Goal: Information Seeking & Learning: Check status

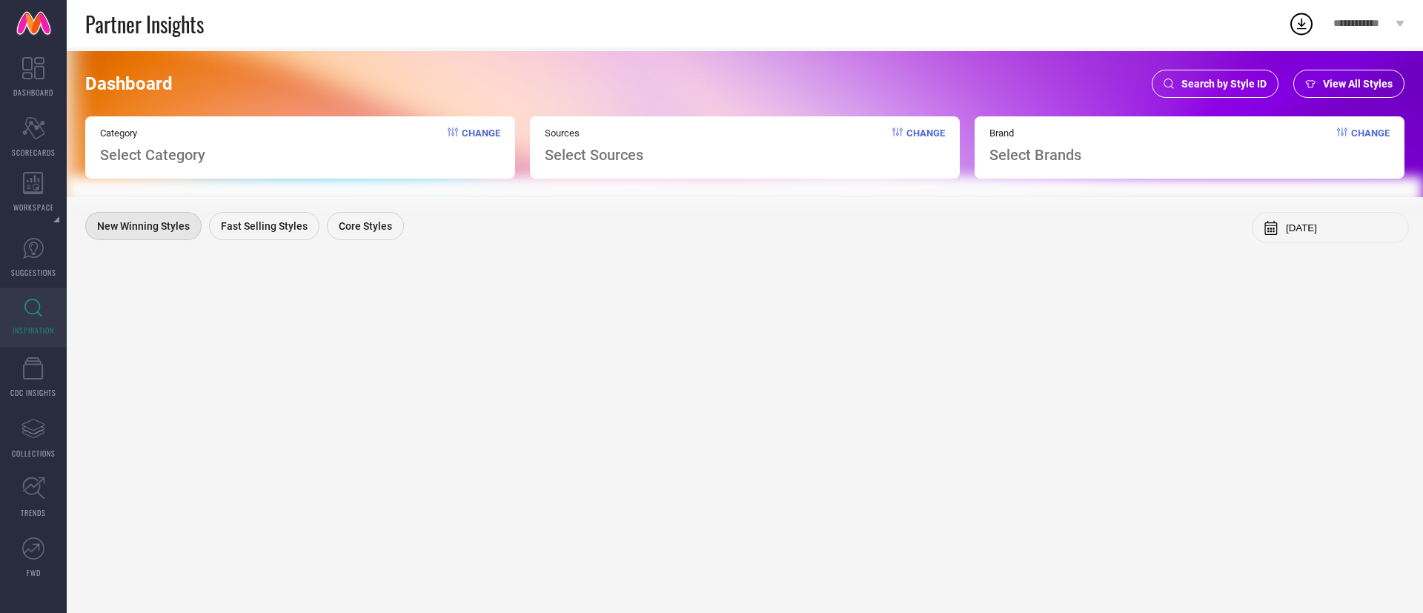
click at [1215, 78] on span "Search by Style ID" at bounding box center [1224, 84] width 85 height 12
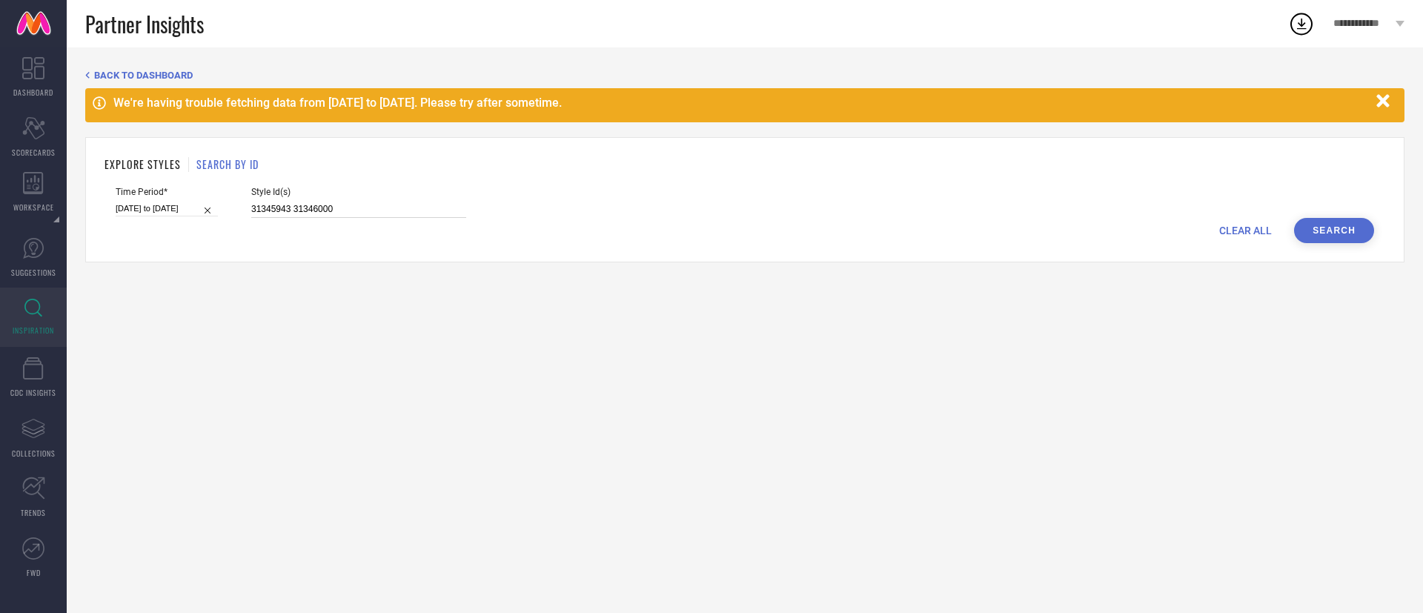
click at [334, 204] on input "31345943 31346000" at bounding box center [358, 209] width 215 height 17
type input "2314424"
click at [195, 219] on div "CLEAR ALL Search" at bounding box center [745, 230] width 1259 height 25
select select "2"
select select "2025"
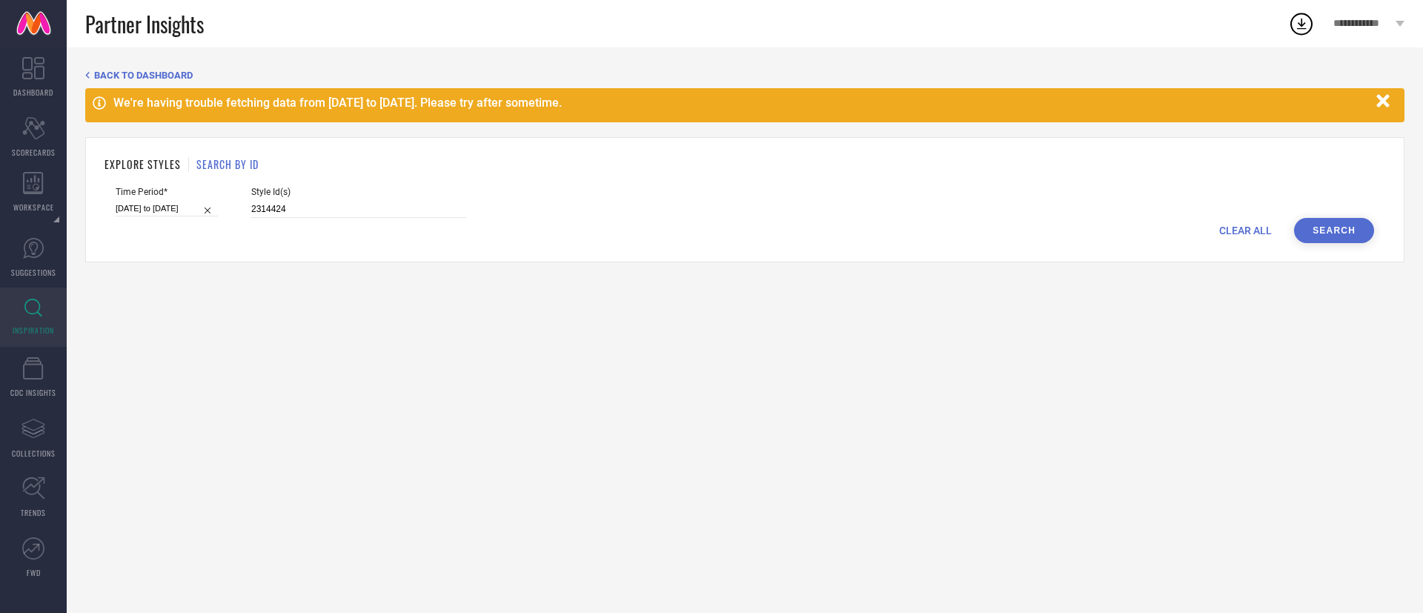
select select "3"
select select "2025"
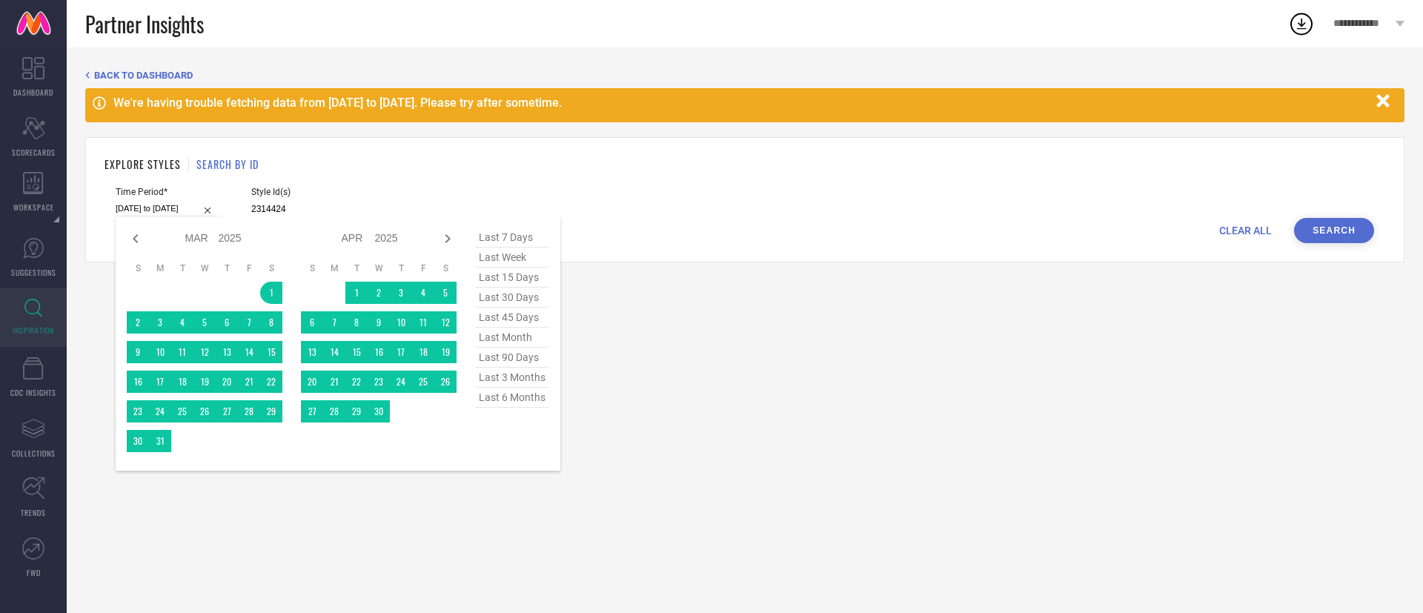
click at [178, 204] on input "[DATE] to [DATE]" at bounding box center [167, 209] width 102 height 16
click at [505, 242] on span "last 7 days" at bounding box center [512, 238] width 74 height 20
type input "[DATE] to [DATE]"
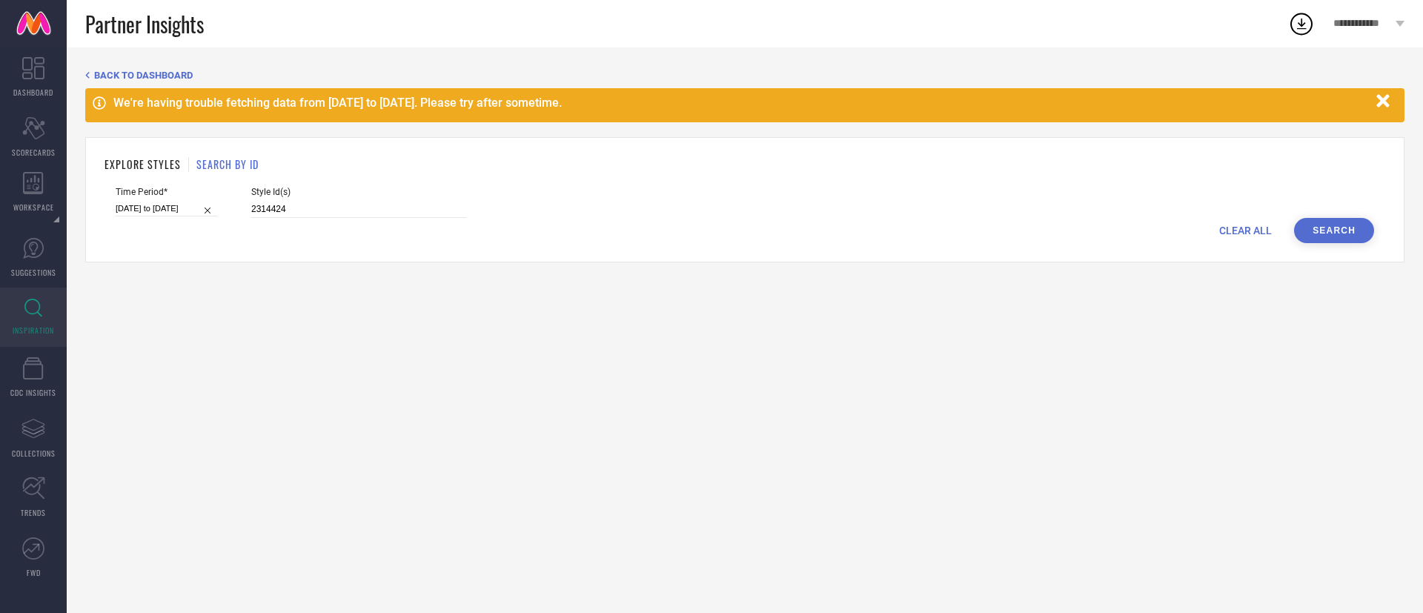
click at [1356, 233] on button "Search" at bounding box center [1334, 230] width 80 height 25
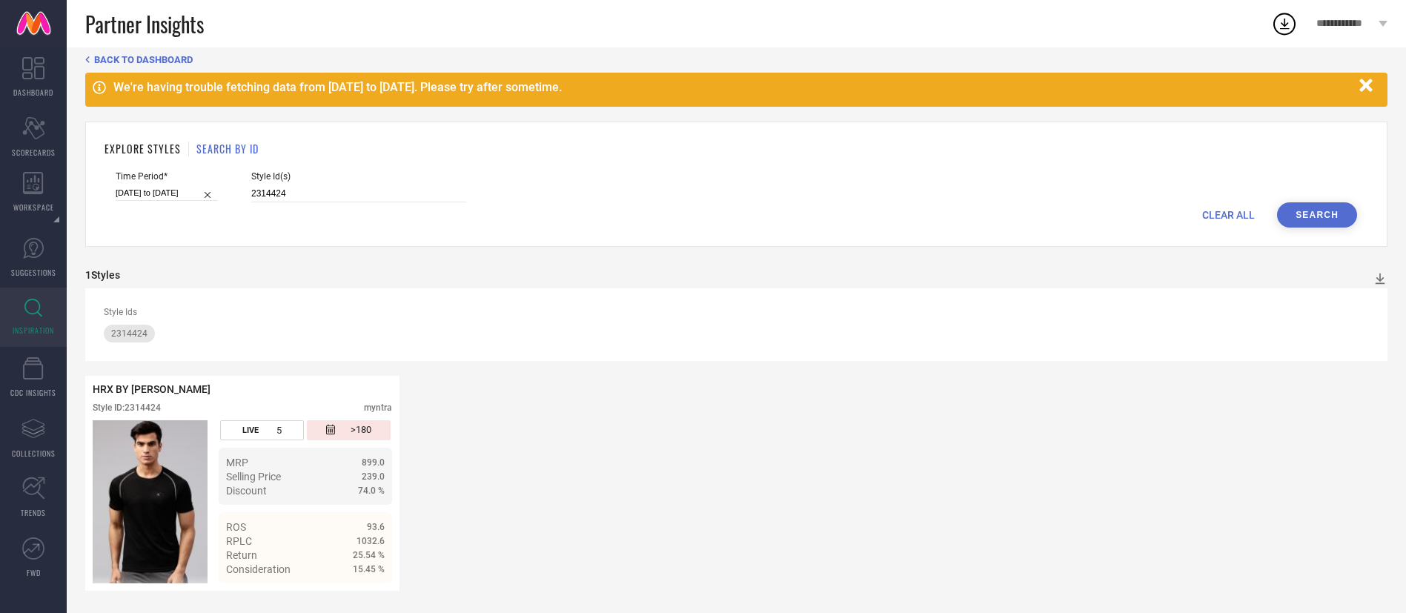
scroll to position [16, 0]
click at [293, 192] on input "2314424" at bounding box center [358, 193] width 215 height 17
click at [1317, 220] on button "Search" at bounding box center [1317, 214] width 80 height 25
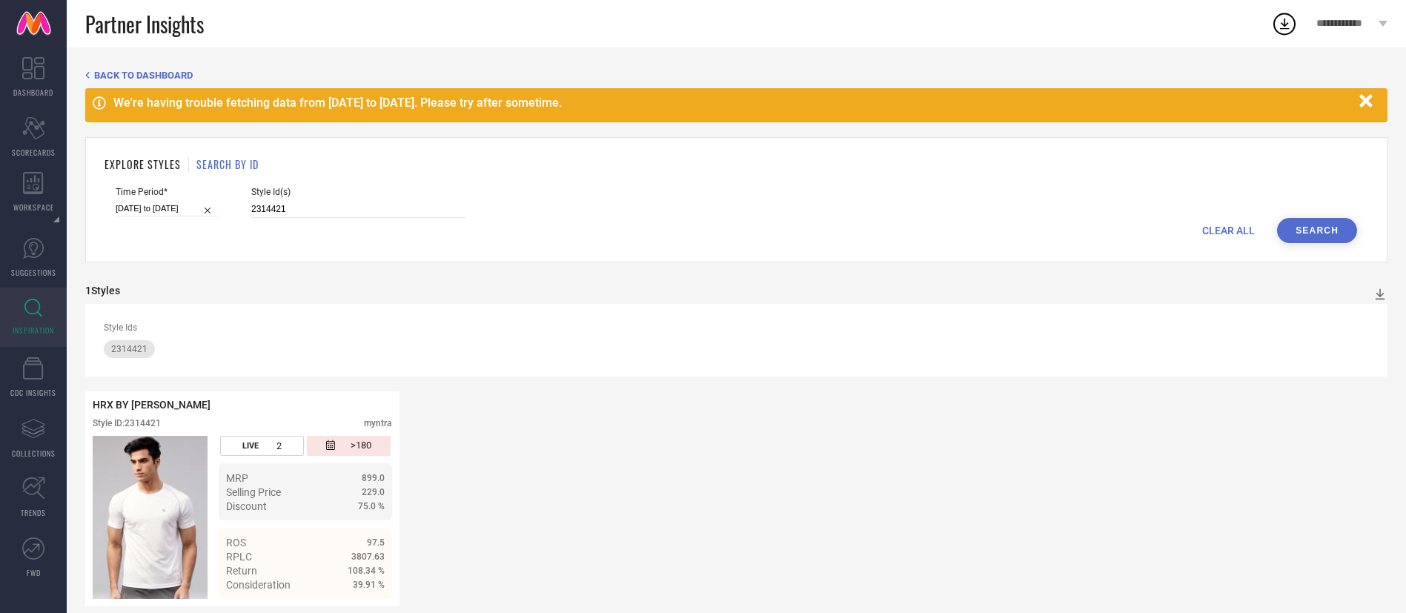
scroll to position [17, 0]
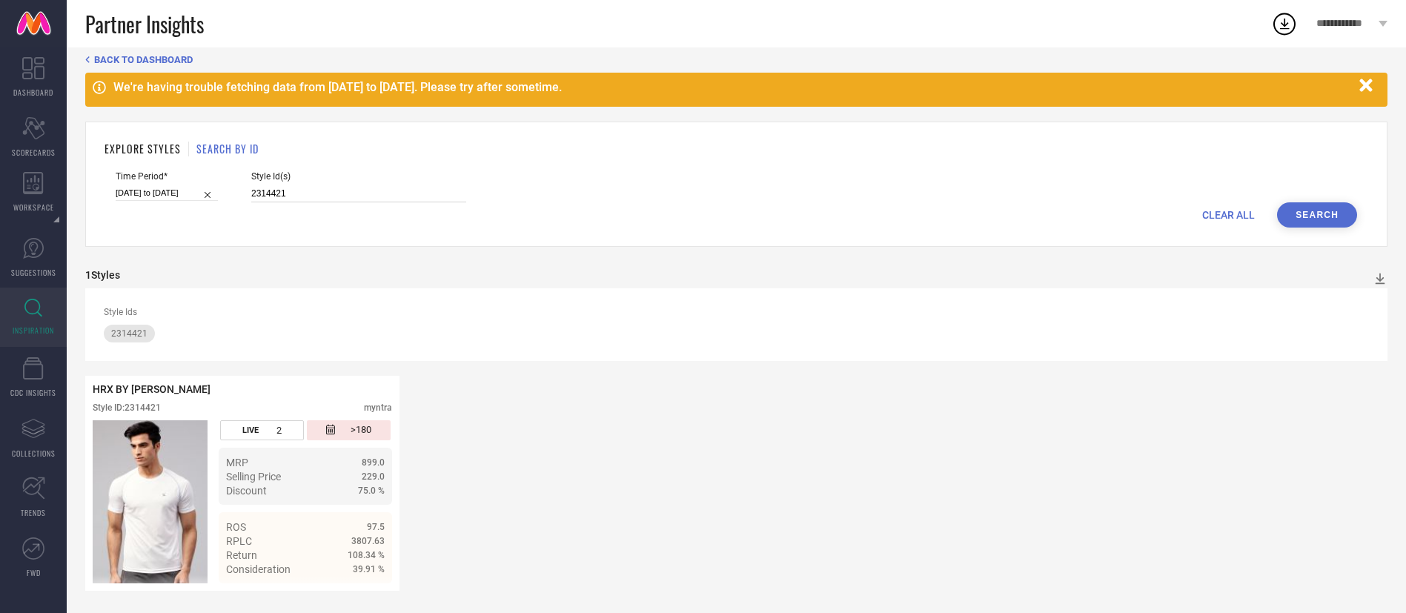
click at [295, 199] on input "2314421" at bounding box center [358, 193] width 215 height 17
type input "22067556"
click at [1323, 209] on button "Search" at bounding box center [1317, 214] width 80 height 25
